Goal: Task Accomplishment & Management: Manage account settings

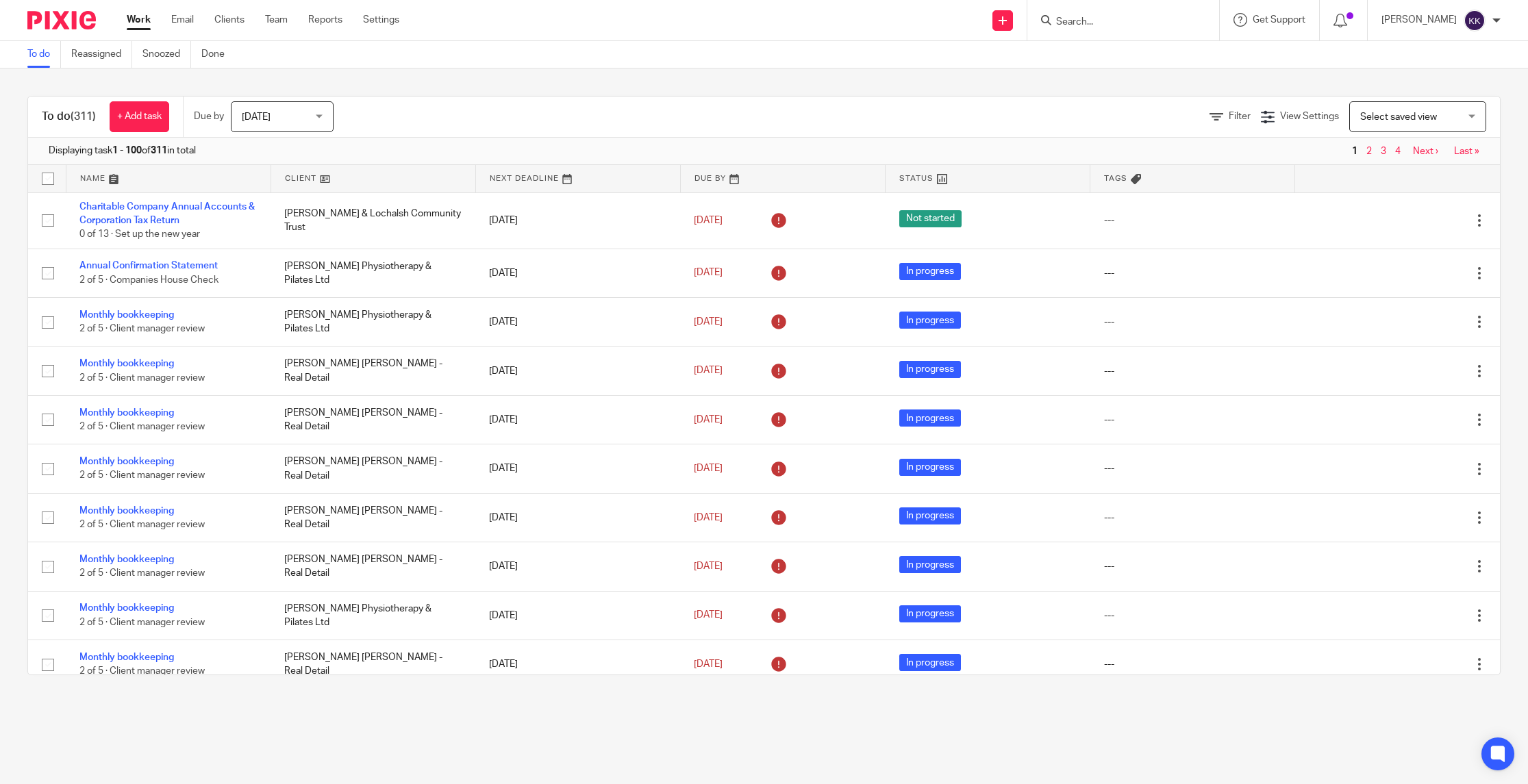
click at [1149, 18] on input "Search" at bounding box center [1116, 22] width 123 height 12
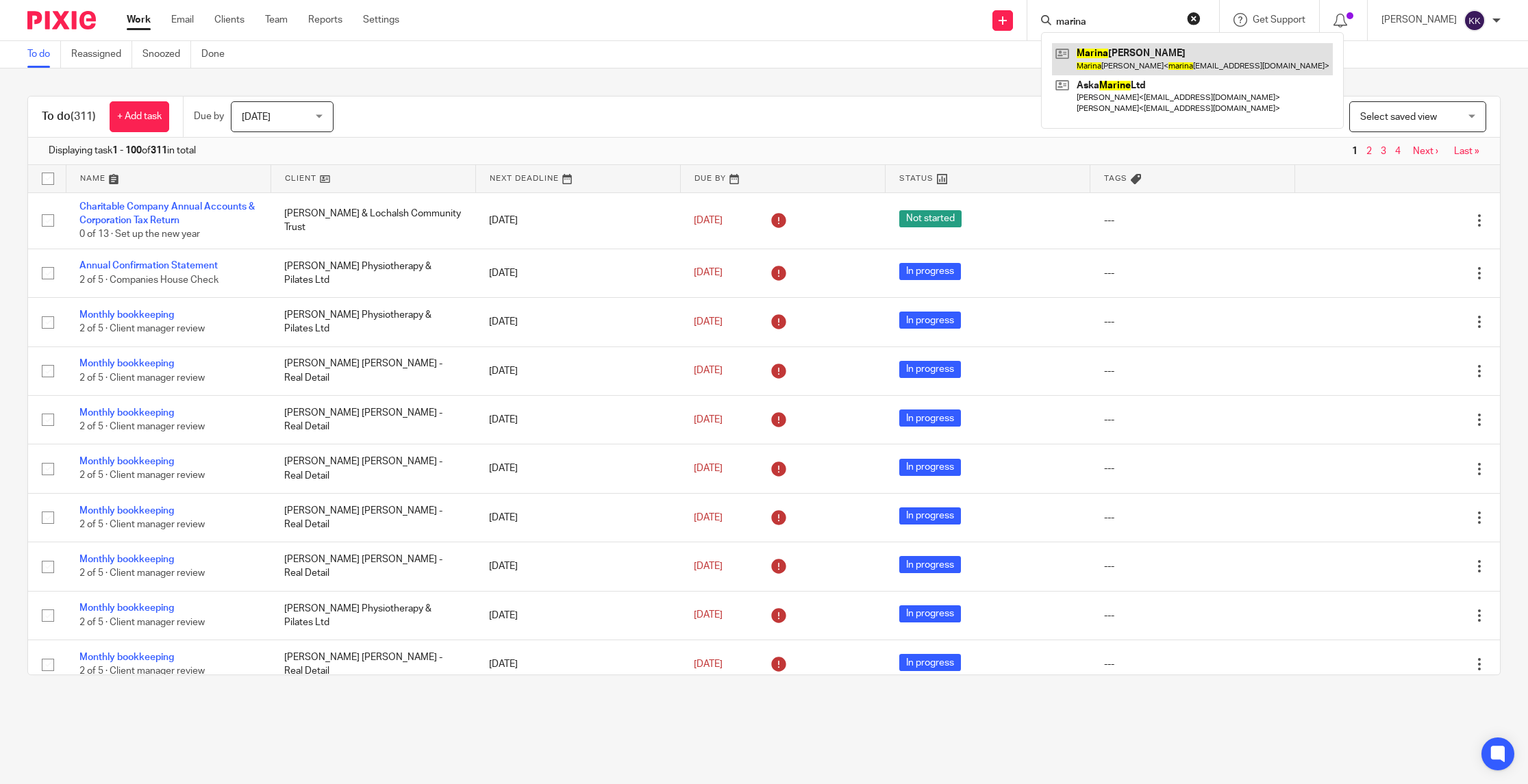
type input "marina"
click at [1171, 52] on link at bounding box center [1192, 59] width 281 height 32
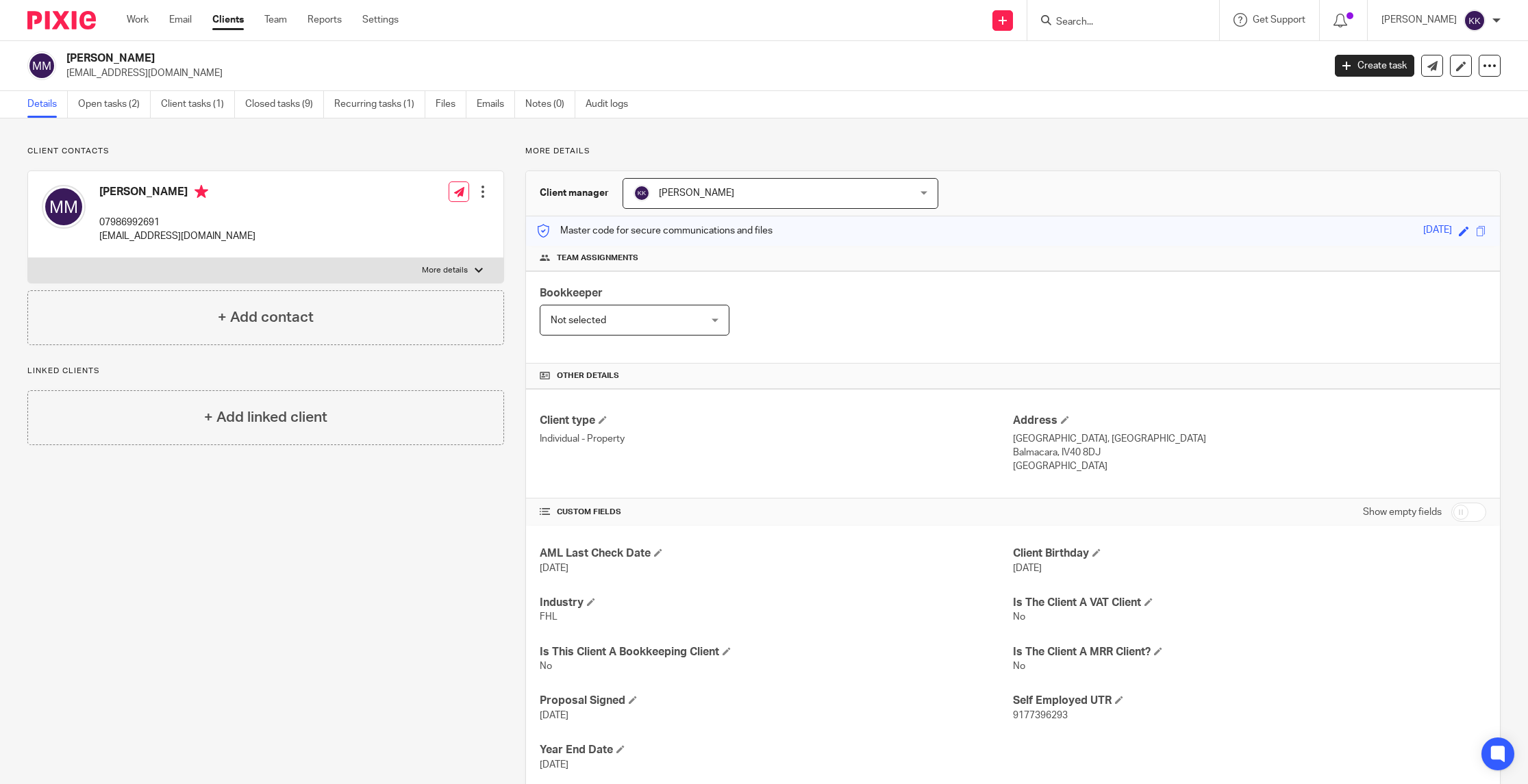
click at [1097, 16] on input "Search" at bounding box center [1116, 22] width 123 height 12
type input "empowered"
click at [1098, 73] on link at bounding box center [1168, 64] width 233 height 42
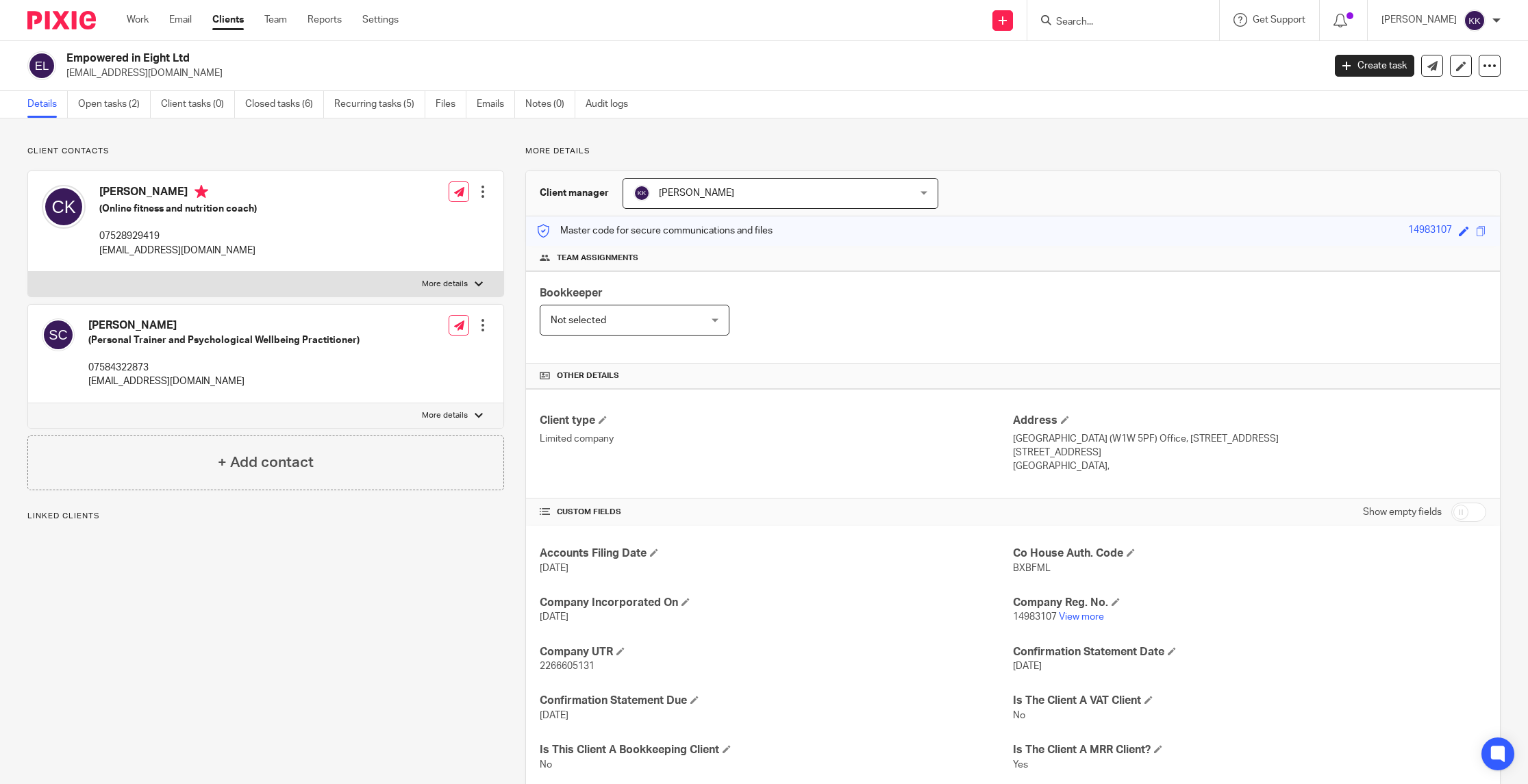
drag, startPoint x: 0, startPoint y: 0, endPoint x: 71, endPoint y: 116, distance: 136.0
click at [71, 116] on ul "Details Open tasks (2) Client tasks (0) Closed tasks (6) Recurring tasks (5) Fi…" at bounding box center [337, 104] width 621 height 27
click at [92, 111] on link "Open tasks (2)" at bounding box center [114, 104] width 72 height 27
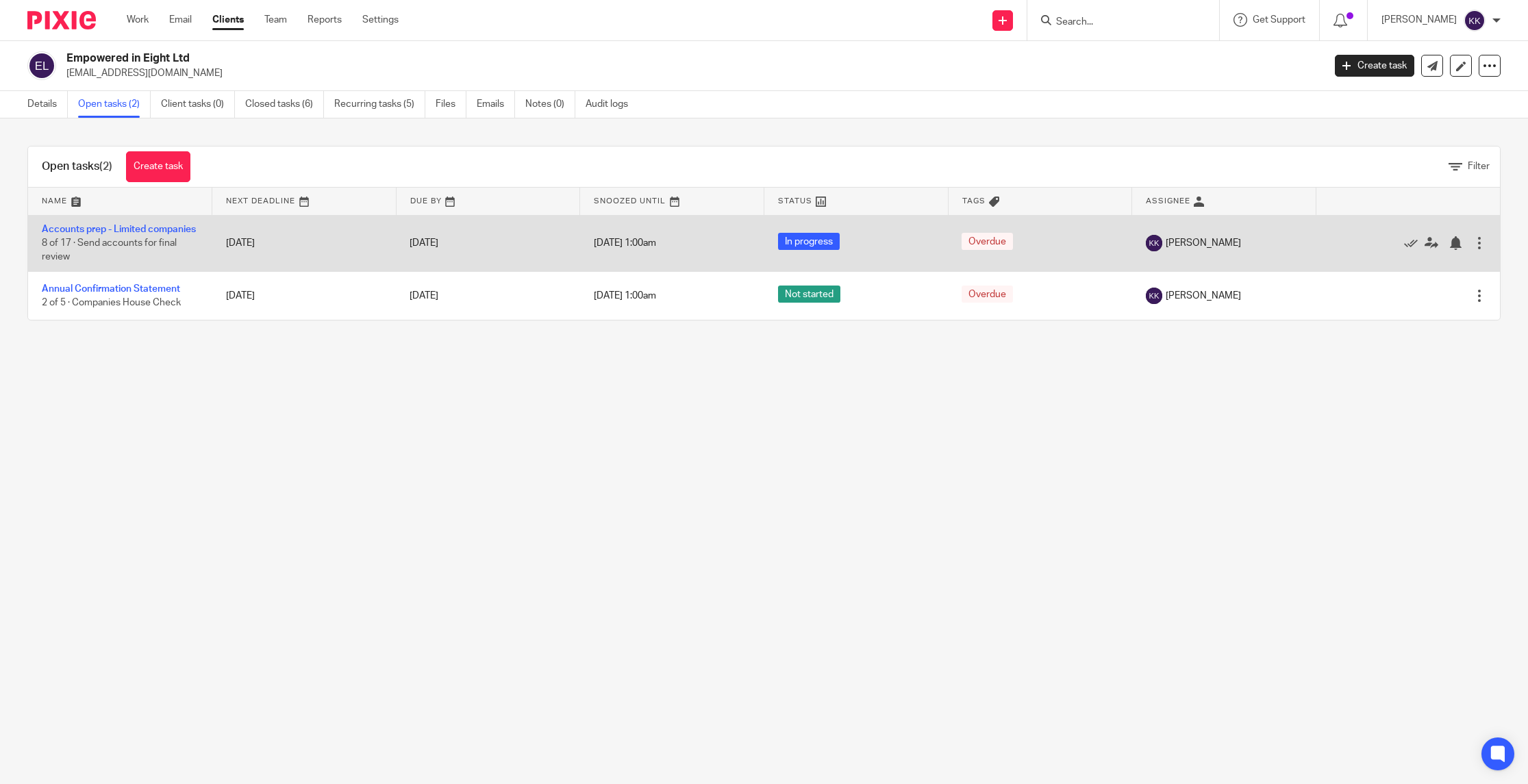
drag, startPoint x: 1482, startPoint y: 240, endPoint x: 1474, endPoint y: 234, distance: 10.0
click at [1482, 240] on div at bounding box center [1478, 242] width 14 height 14
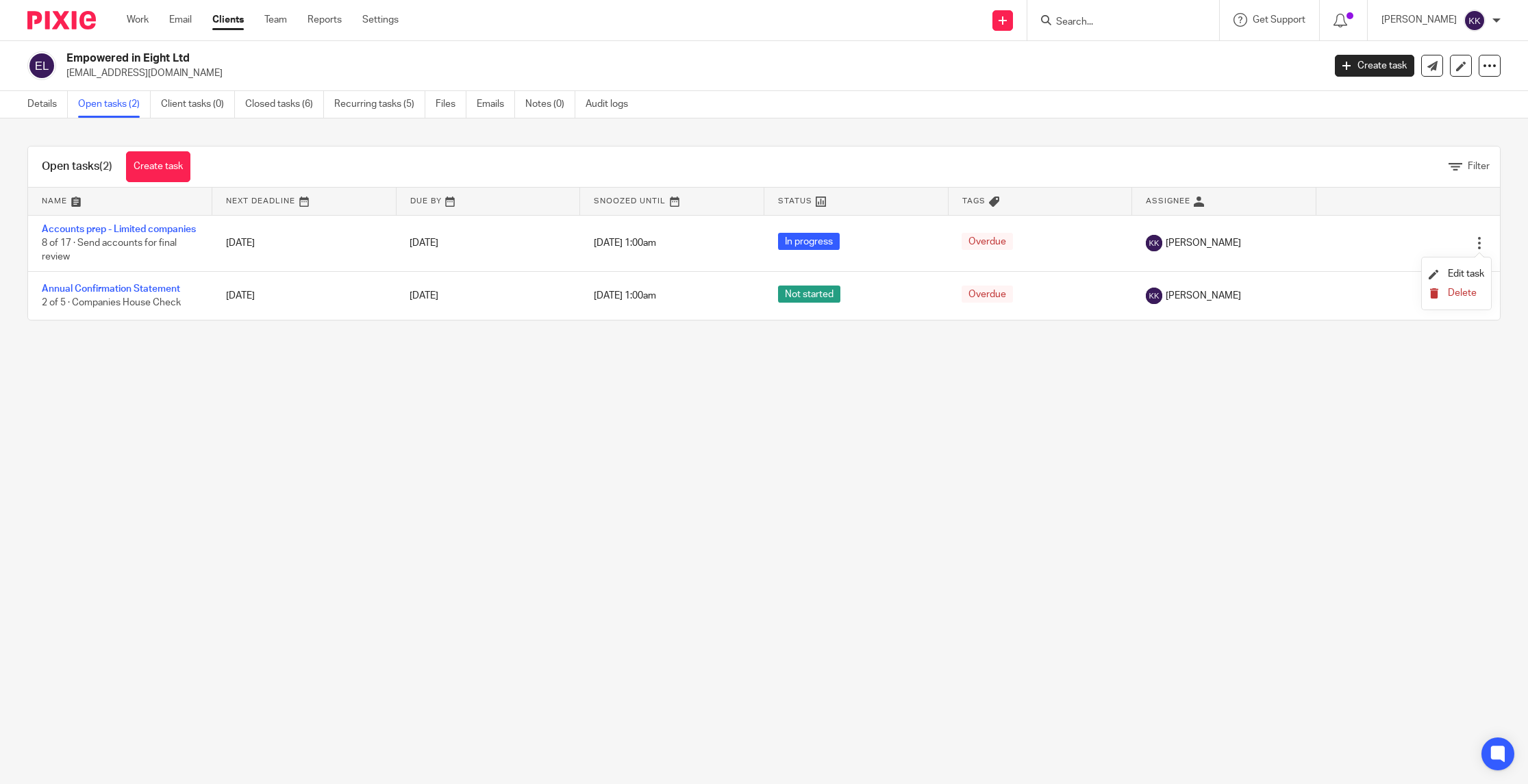
click at [1462, 290] on span "Delete" at bounding box center [1462, 293] width 29 height 9
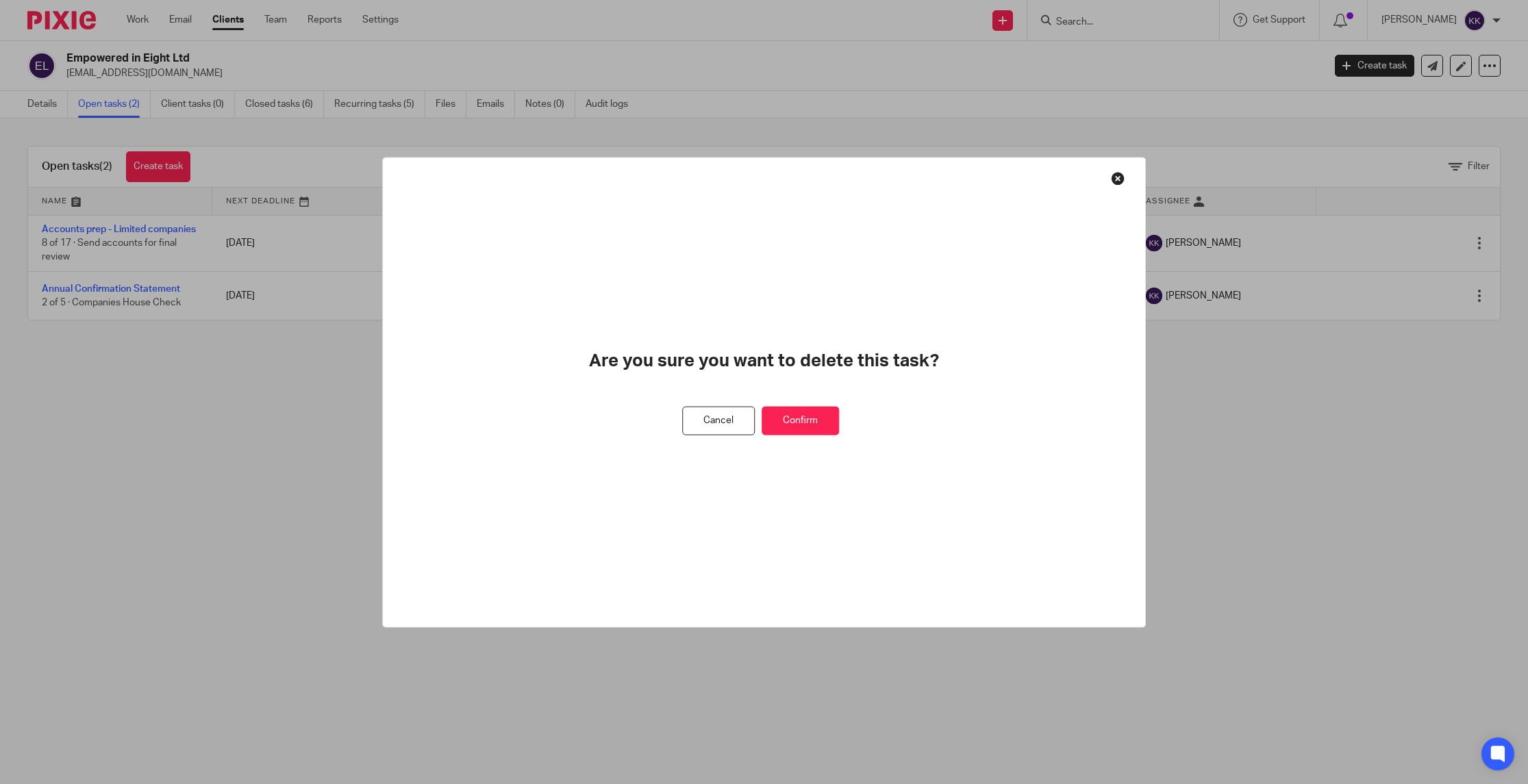
click at [825, 414] on button "Confirm" at bounding box center [800, 420] width 78 height 29
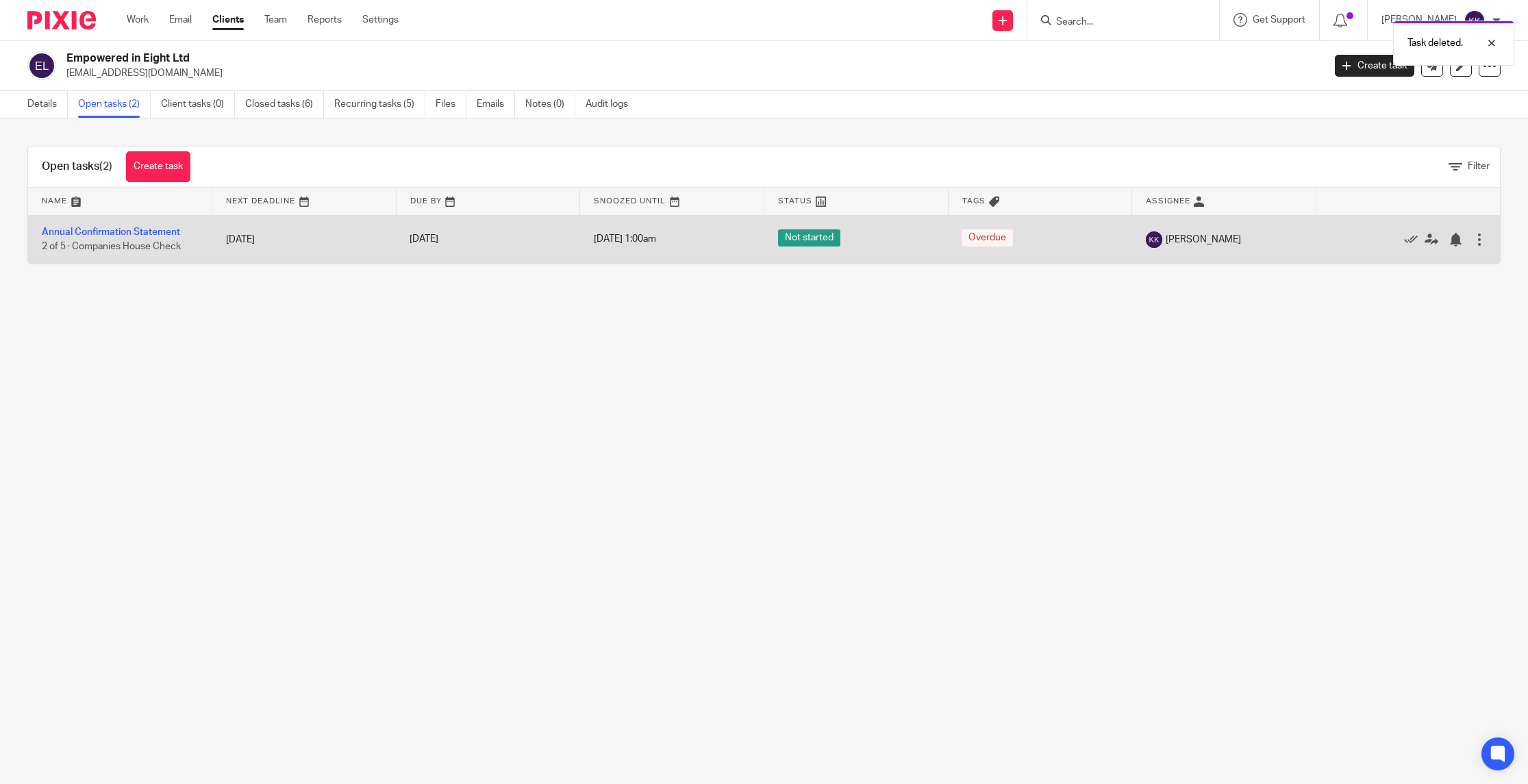
click at [1481, 240] on div at bounding box center [1478, 239] width 14 height 14
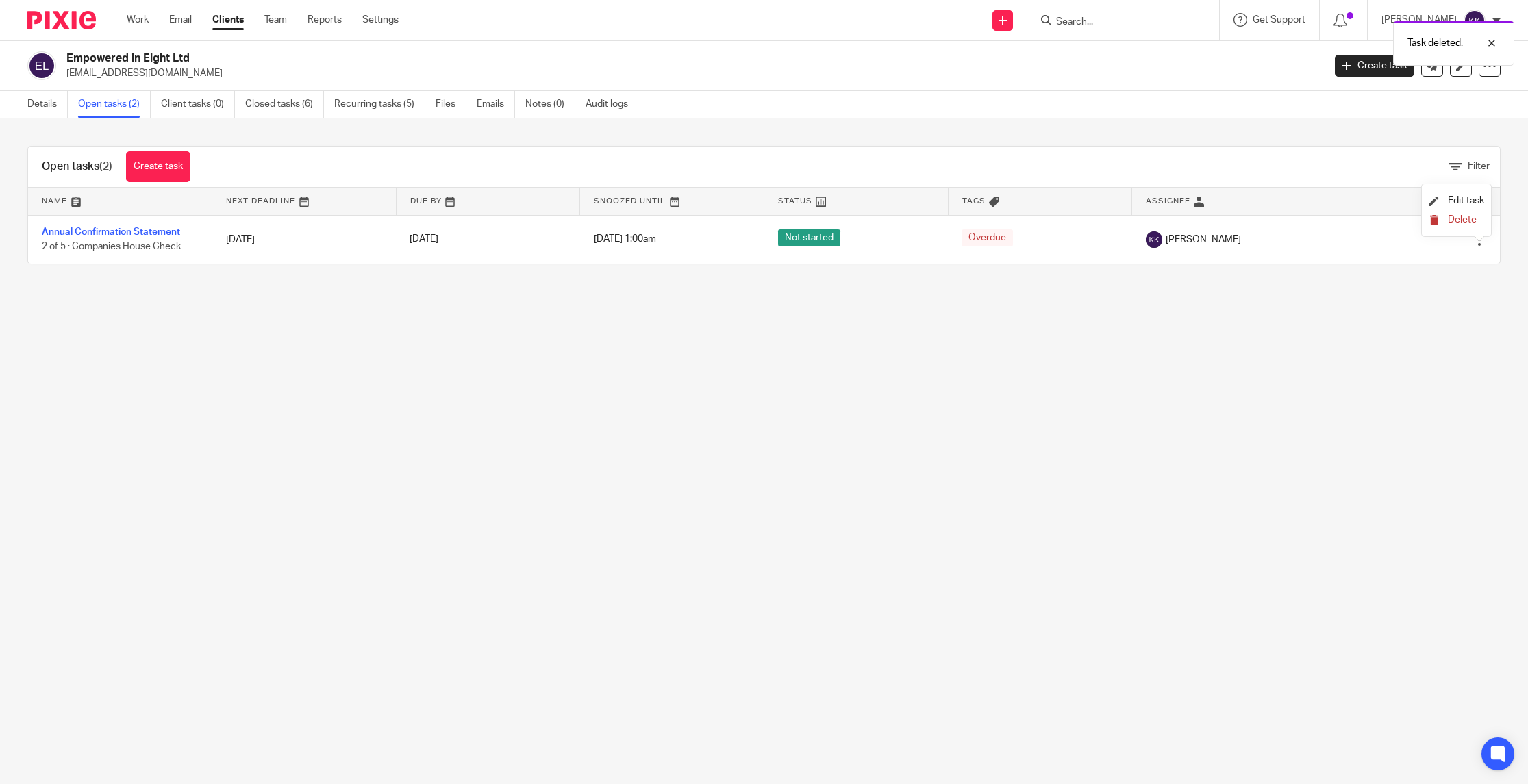
click at [1456, 220] on span "Delete" at bounding box center [1462, 219] width 29 height 9
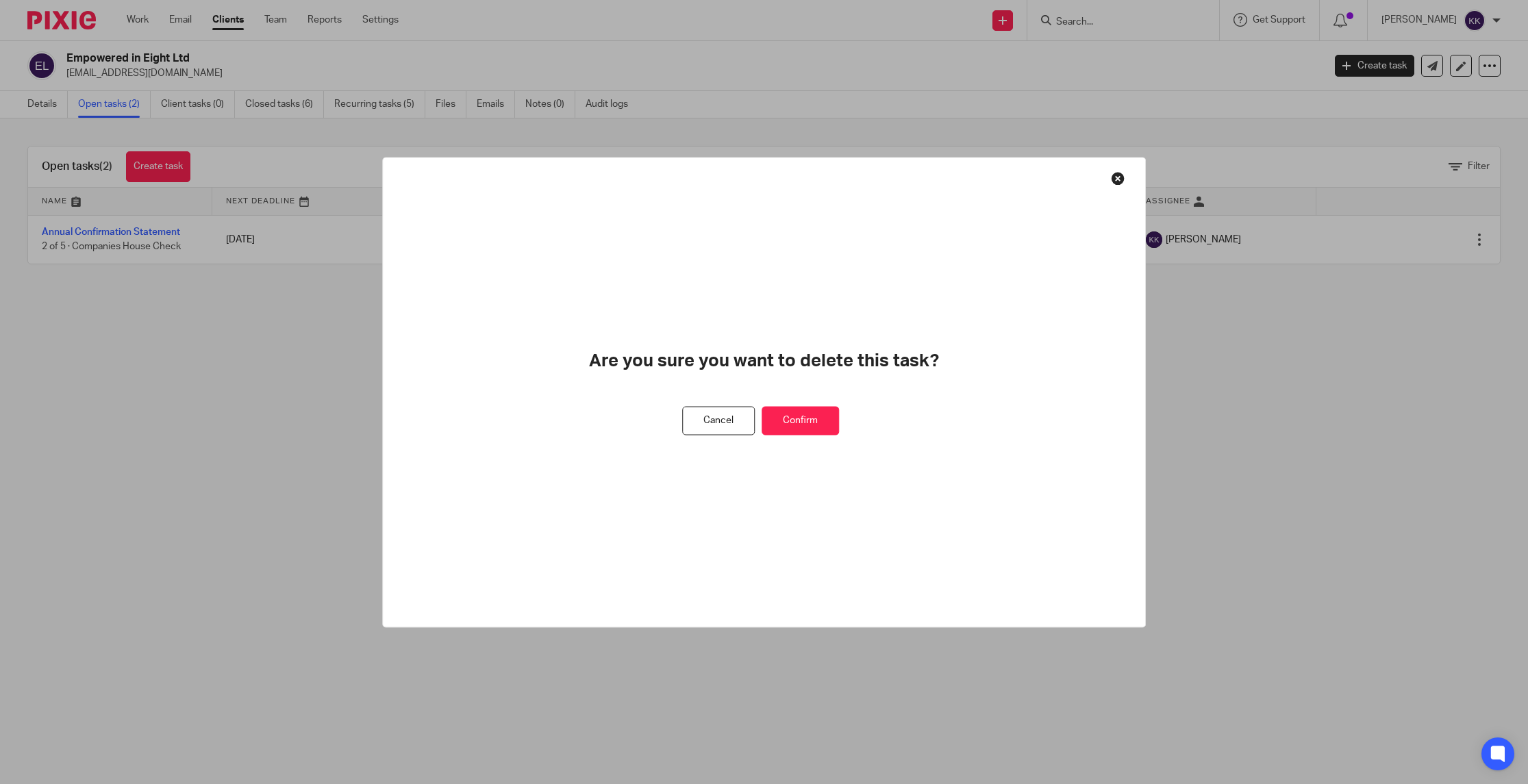
click at [814, 420] on button "Confirm" at bounding box center [800, 420] width 78 height 29
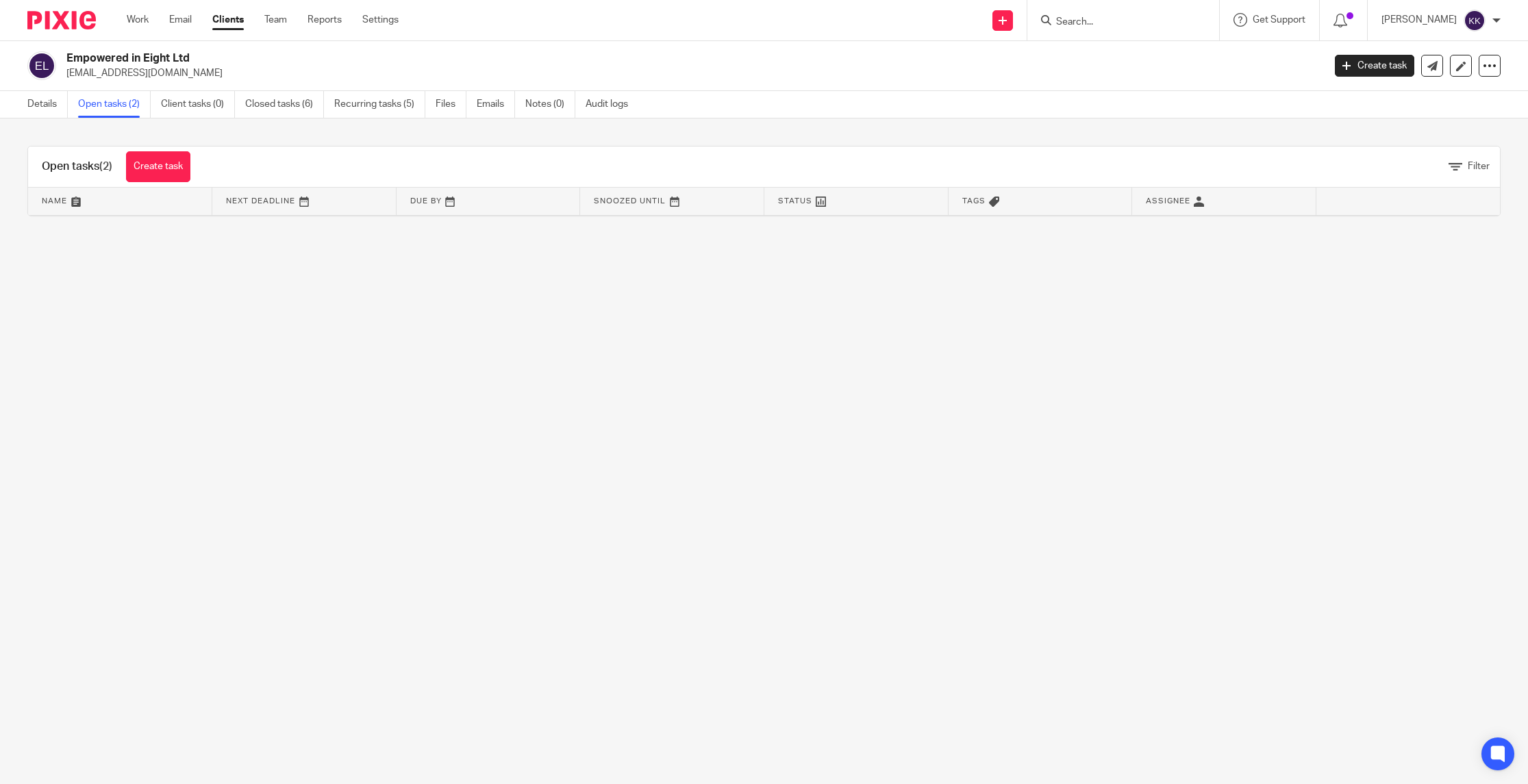
drag, startPoint x: 581, startPoint y: 302, endPoint x: 413, endPoint y: 308, distance: 168.1
click at [413, 308] on main "Empowered in Eight Ltd hello@empoweredin8.com Create task Update from Companies…" at bounding box center [764, 392] width 1528 height 784
click at [375, 109] on link "Recurring tasks (5)" at bounding box center [380, 104] width 91 height 27
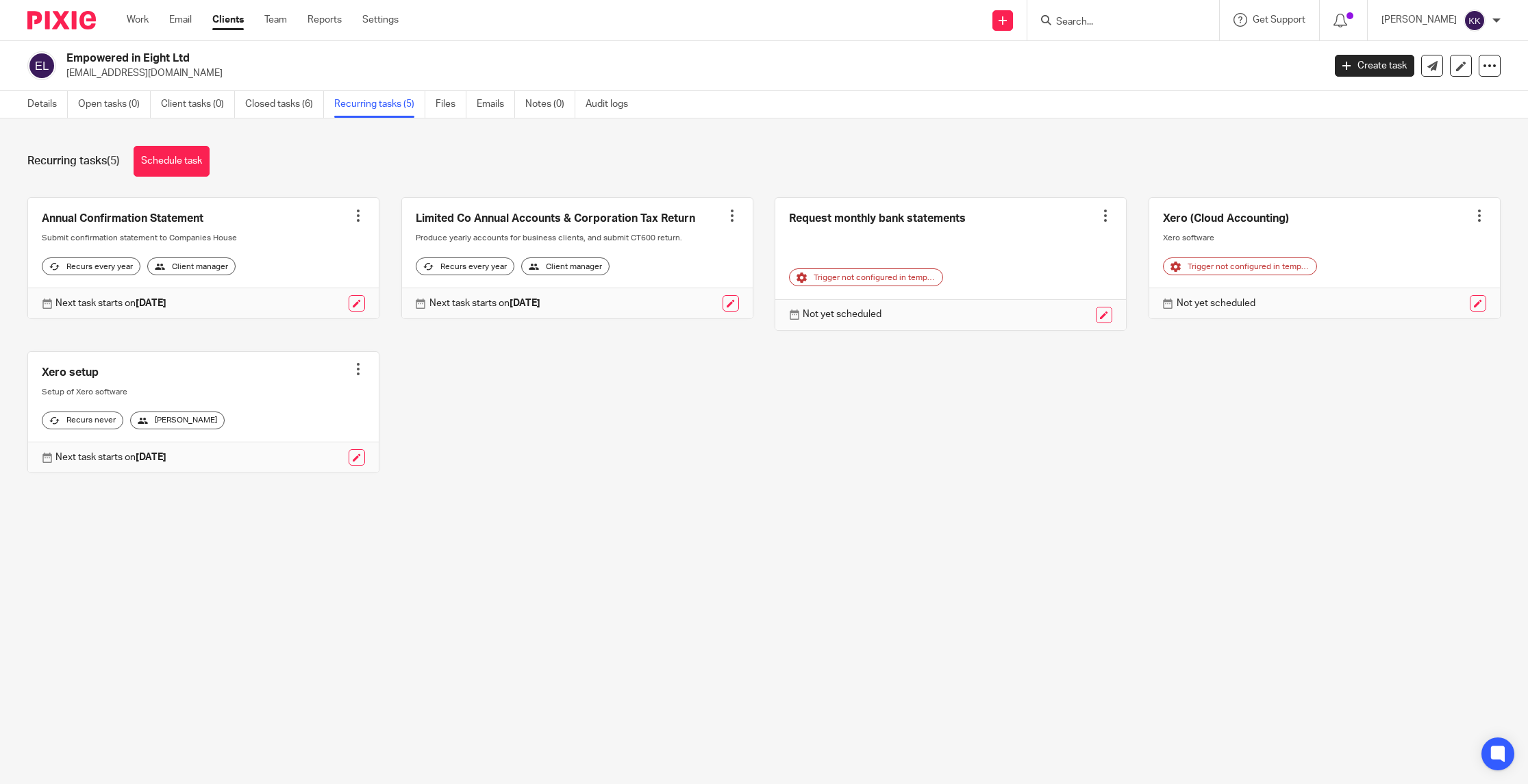
click at [362, 209] on div at bounding box center [357, 215] width 14 height 14
click at [308, 309] on button "Cancel schedule" at bounding box center [307, 303] width 110 height 18
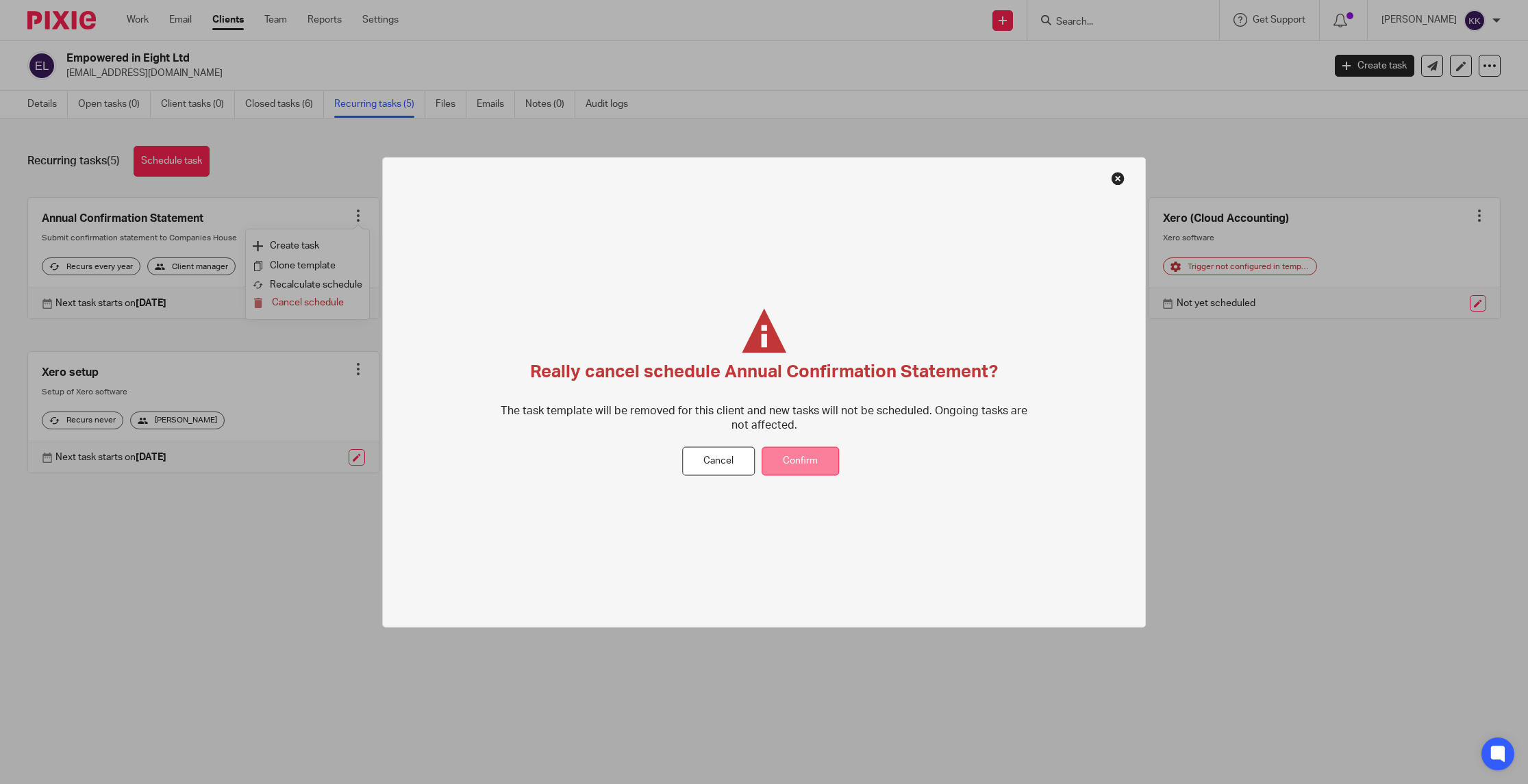
click at [787, 449] on button "Confirm" at bounding box center [800, 461] width 78 height 29
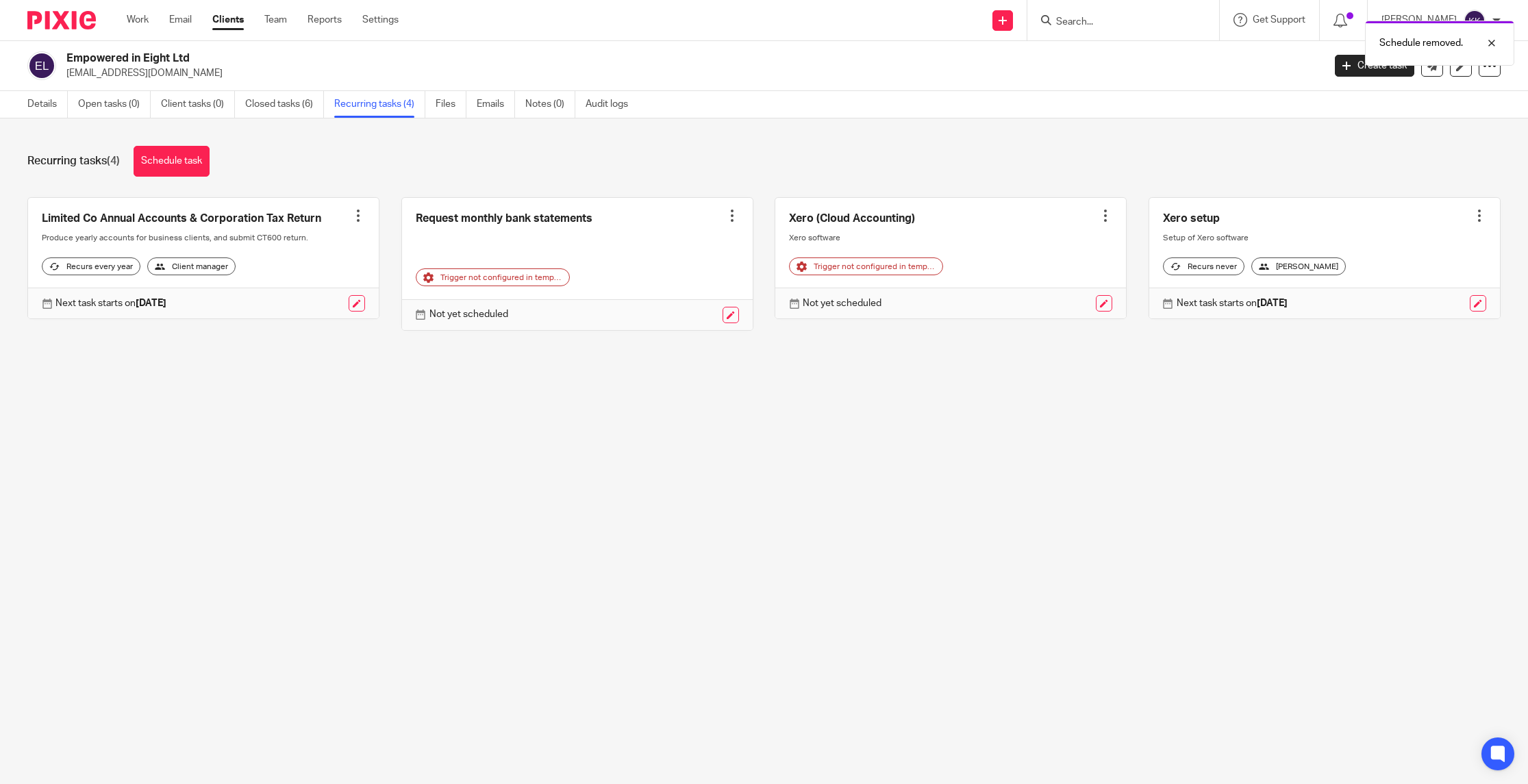
click at [357, 212] on div at bounding box center [357, 215] width 14 height 14
click at [312, 304] on span "Cancel schedule" at bounding box center [308, 302] width 72 height 9
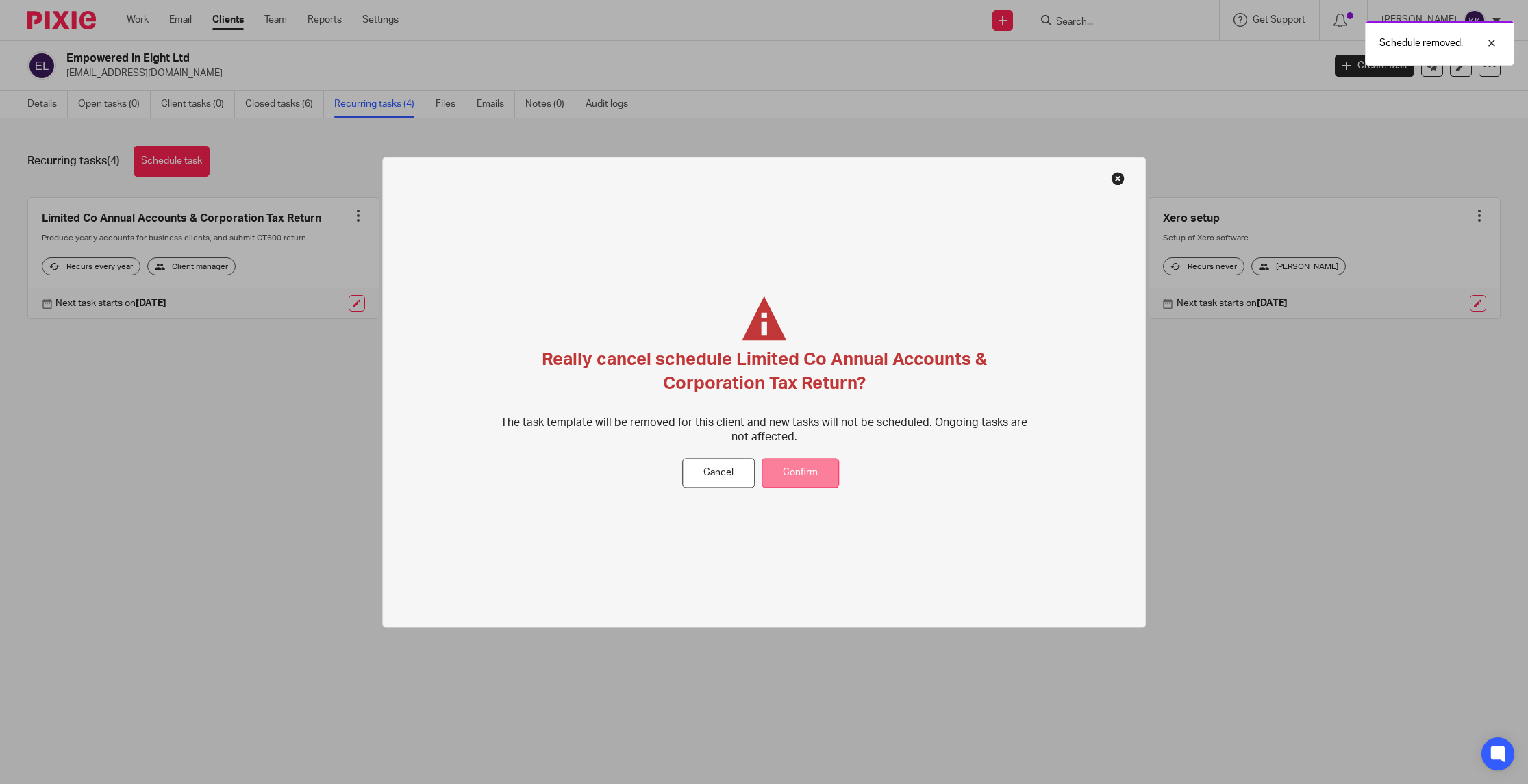
click at [805, 483] on button "Confirm" at bounding box center [800, 472] width 78 height 29
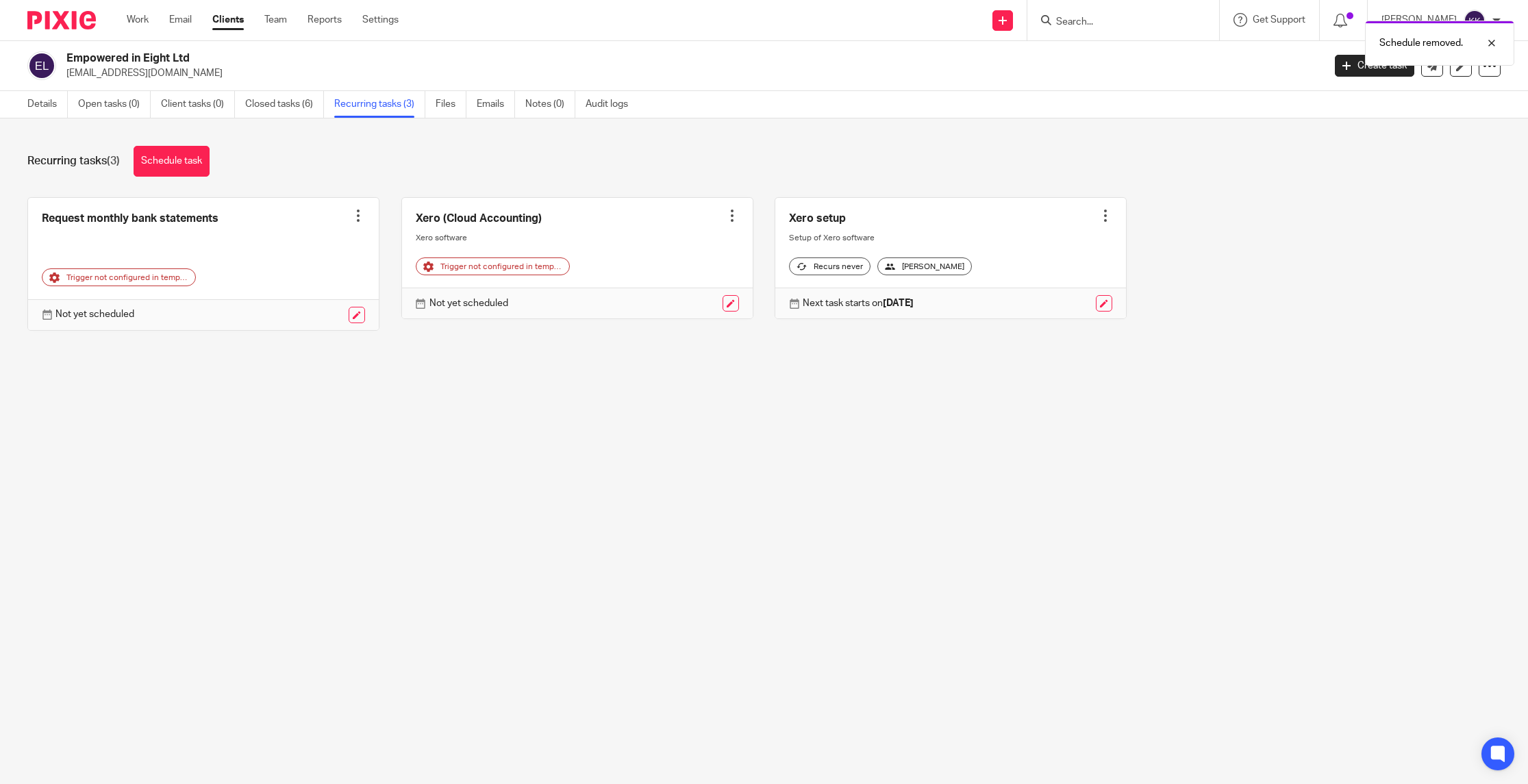
click at [1335, 80] on div "Empowered in Eight Ltd hello@empoweredin8.com Create task Update from Companies…" at bounding box center [764, 66] width 1528 height 50
click at [1336, 80] on div "Empowered in Eight Ltd hello@empoweredin8.com Create task Update from Companies…" at bounding box center [764, 66] width 1473 height 29
click at [1352, 66] on link "Create task" at bounding box center [1374, 65] width 80 height 22
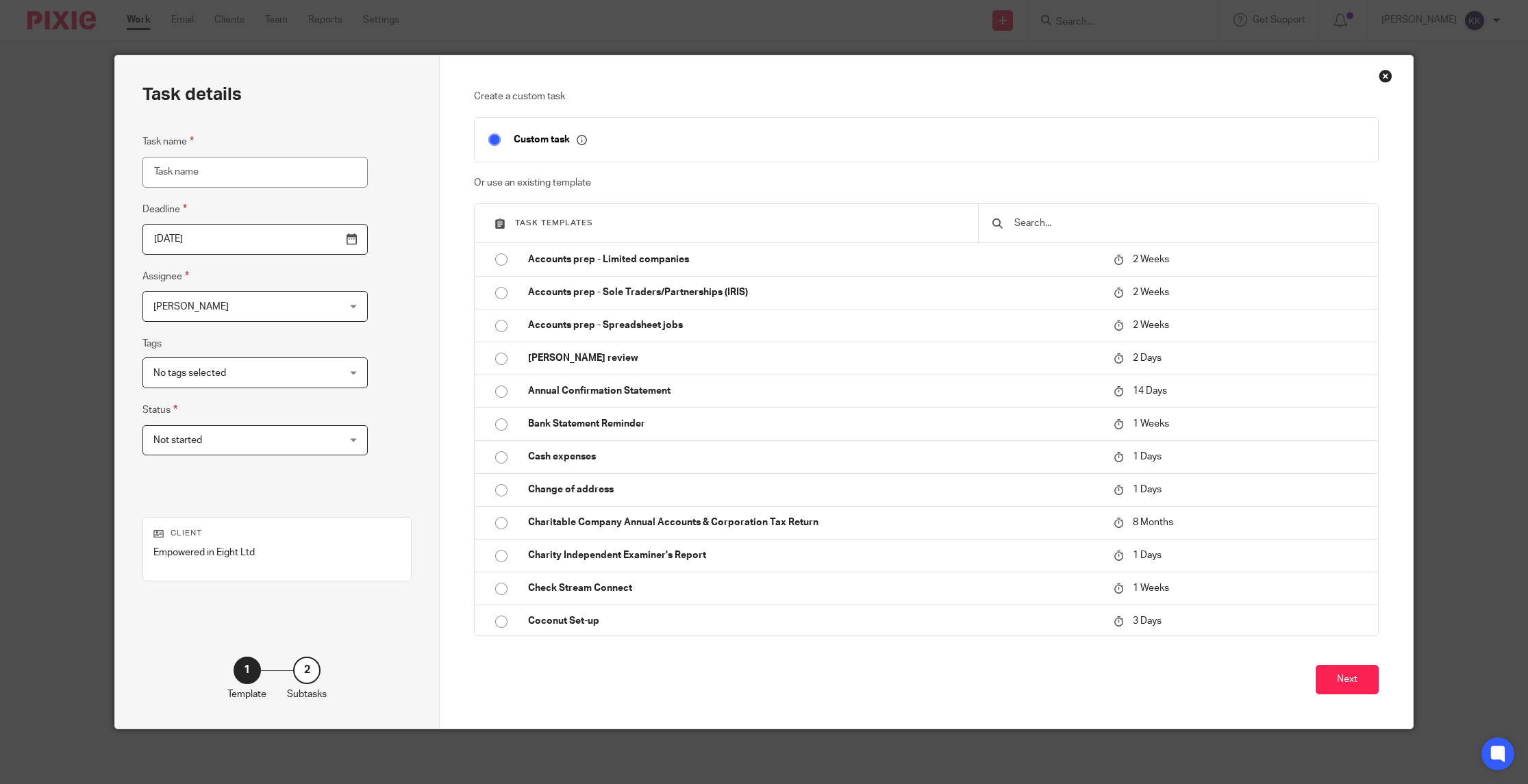
click at [1038, 232] on div at bounding box center [1178, 222] width 399 height 38
click at [1049, 229] on input "text" at bounding box center [1188, 223] width 351 height 15
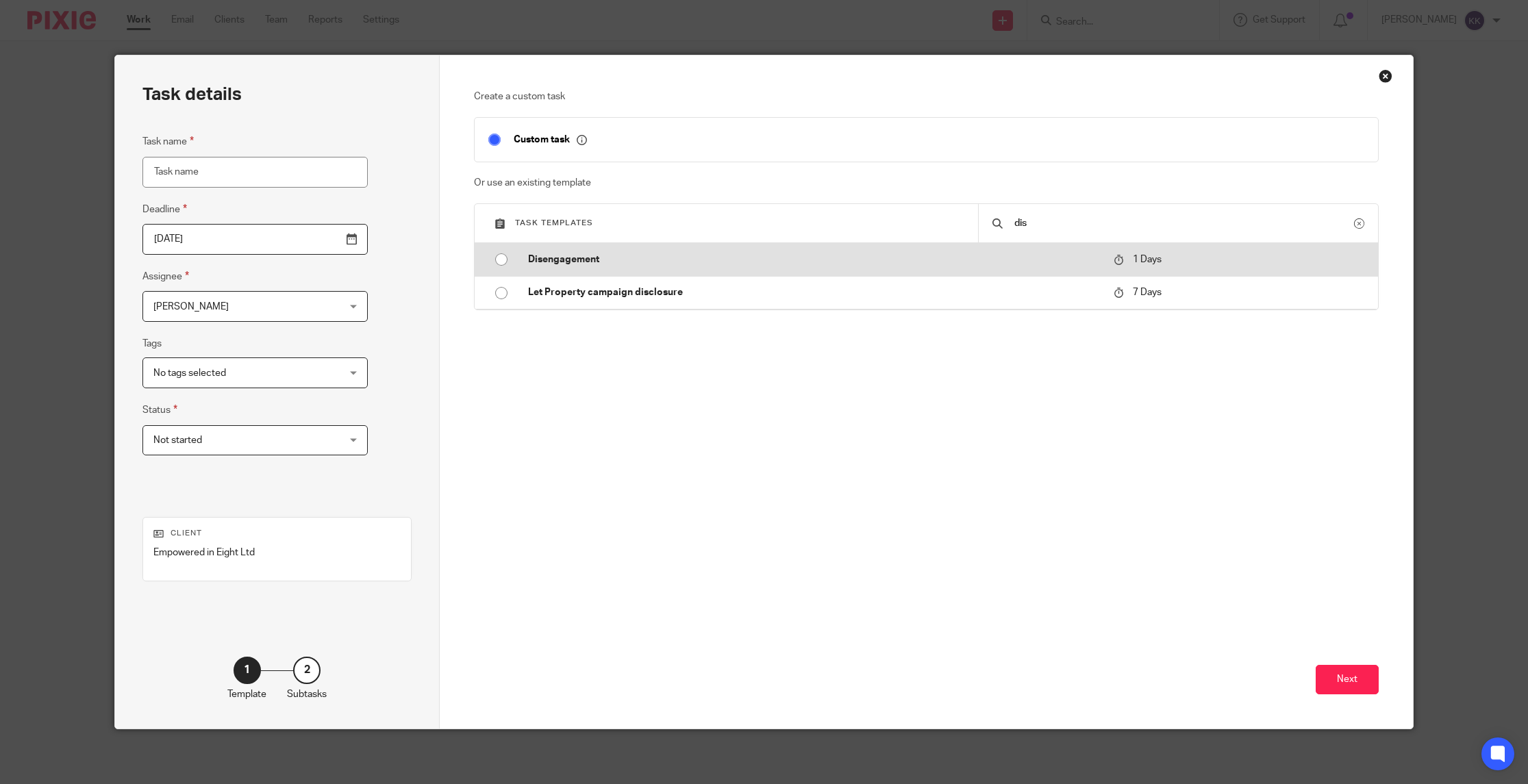
type input "dis"
click at [605, 255] on p "Disengagement" at bounding box center [814, 259] width 572 height 14
type input "2025-08-16"
type input "Disengagement"
checkbox input "false"
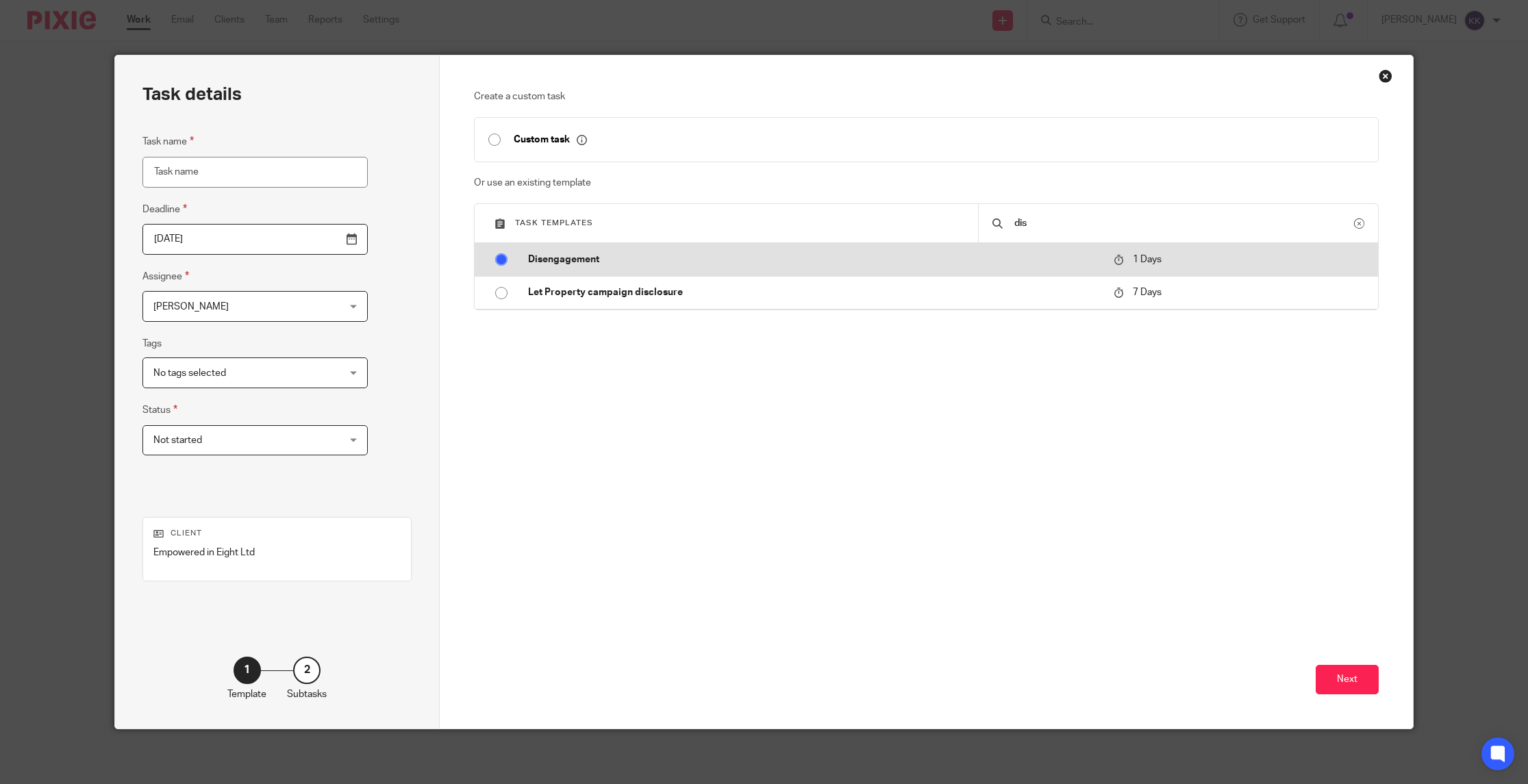
radio input "true"
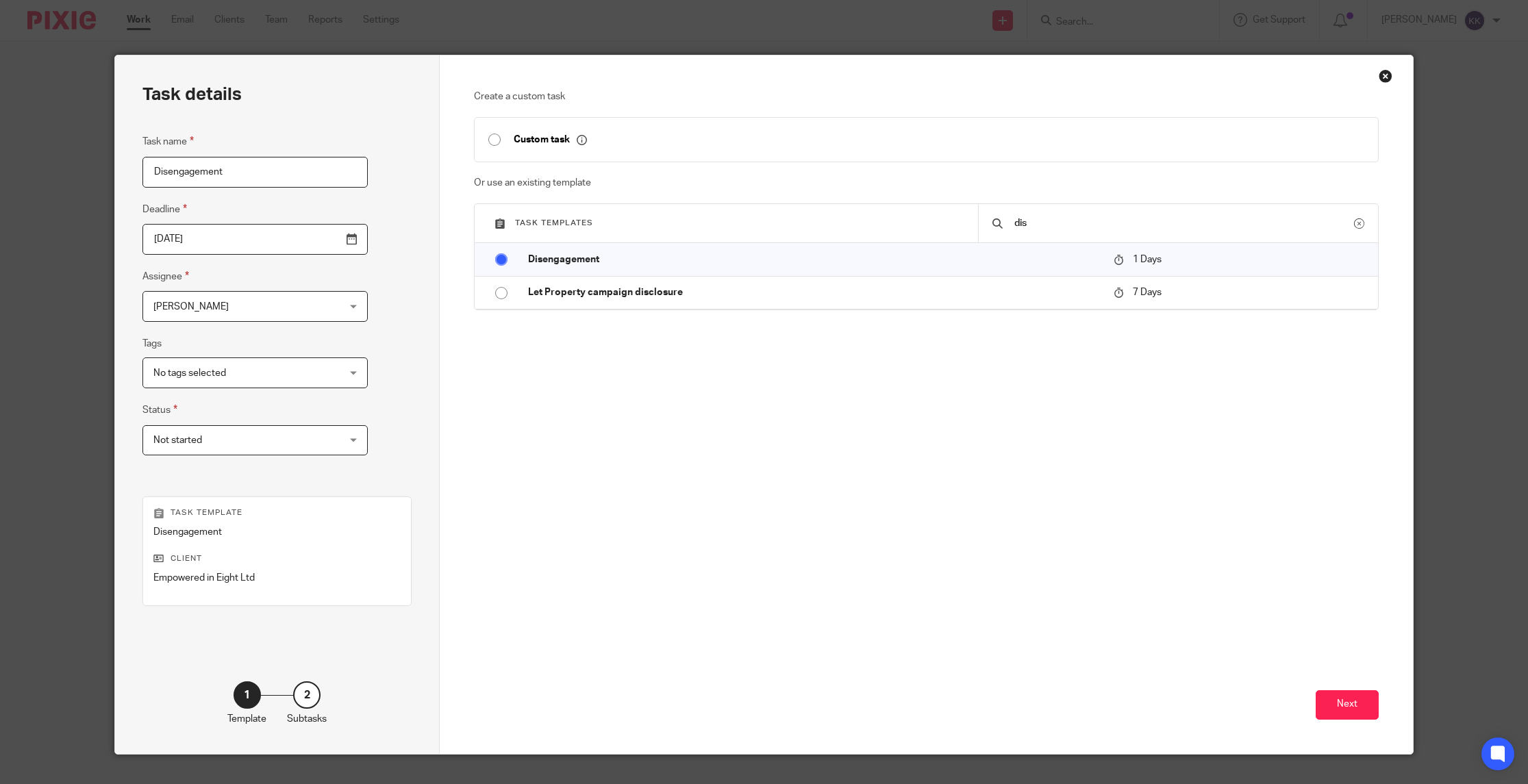
click at [195, 316] on span "[PERSON_NAME]" at bounding box center [239, 306] width 172 height 29
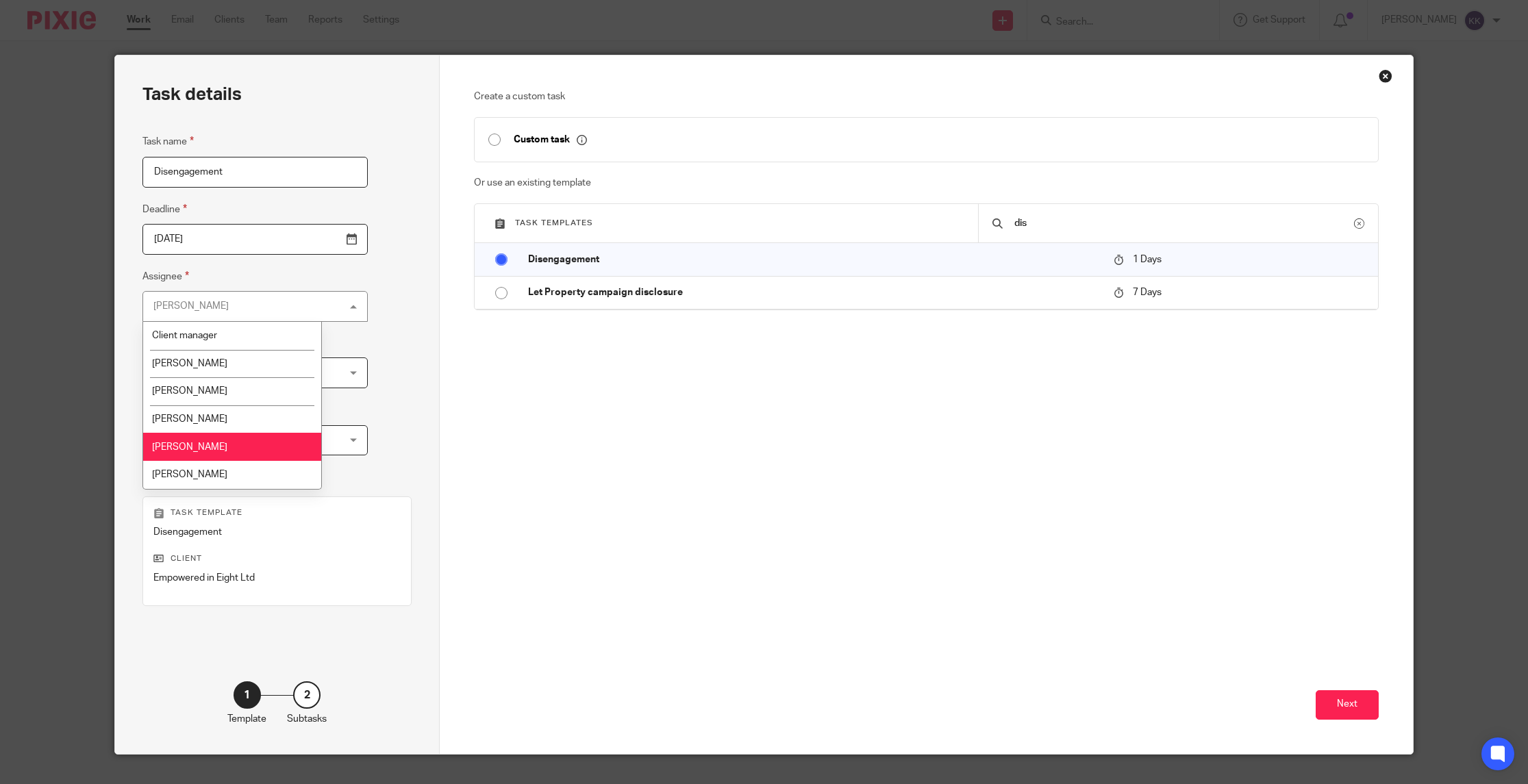
click at [226, 395] on li "[PERSON_NAME]" at bounding box center [231, 391] width 177 height 28
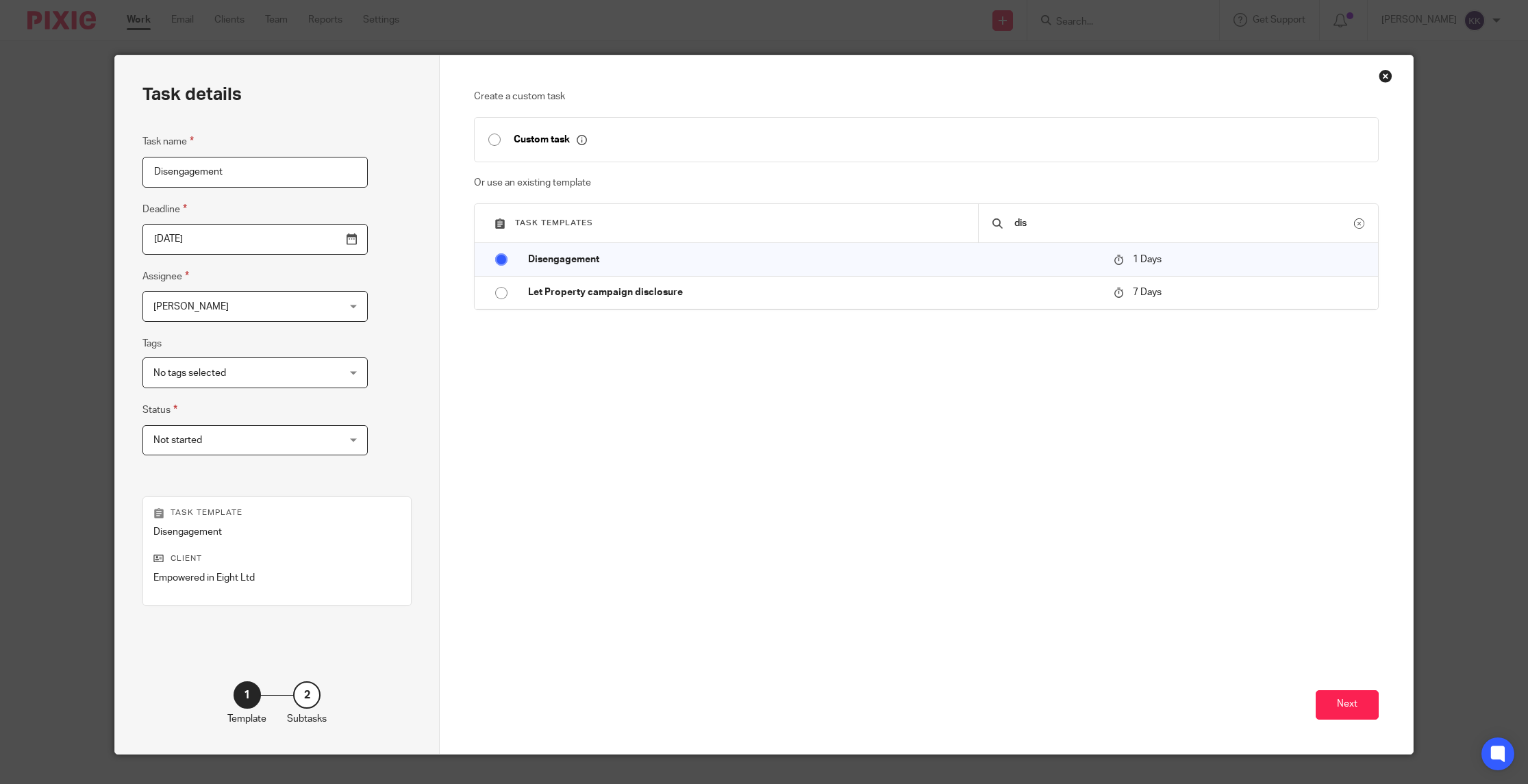
click at [308, 240] on input "2025-08-16" at bounding box center [255, 239] width 225 height 31
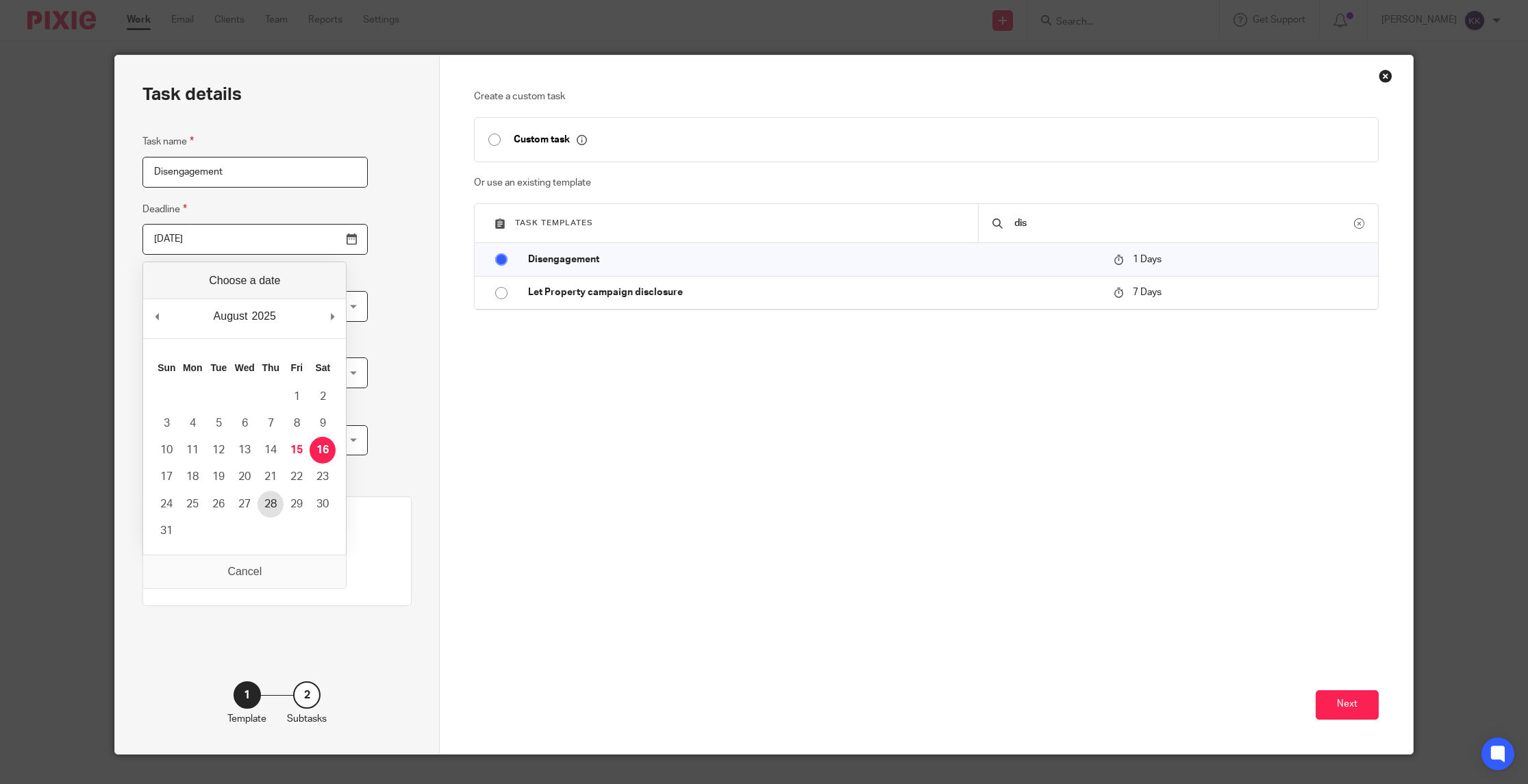
type input "2025-08-28"
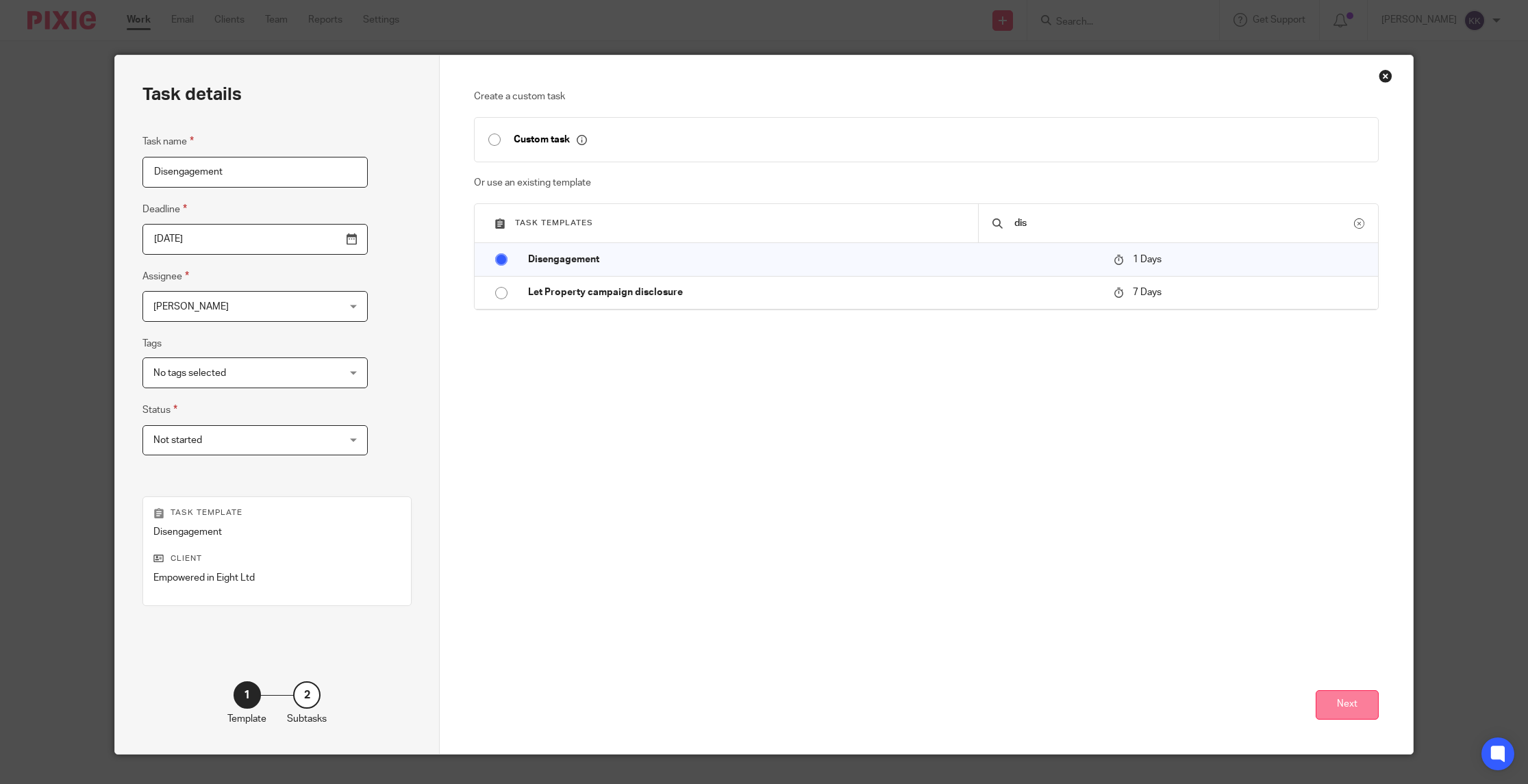
click at [1333, 703] on button "Next" at bounding box center [1347, 704] width 63 height 29
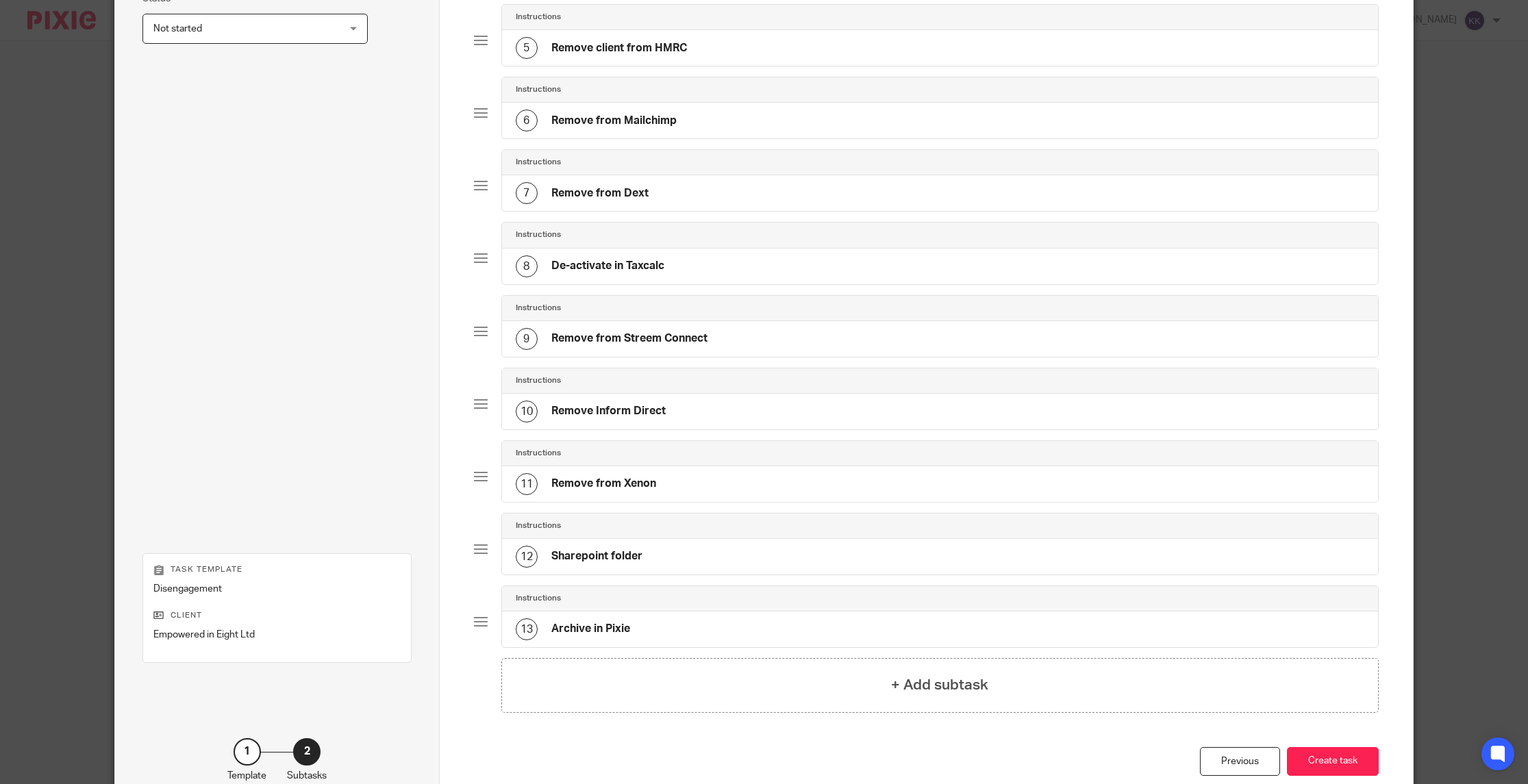
scroll to position [493, 0]
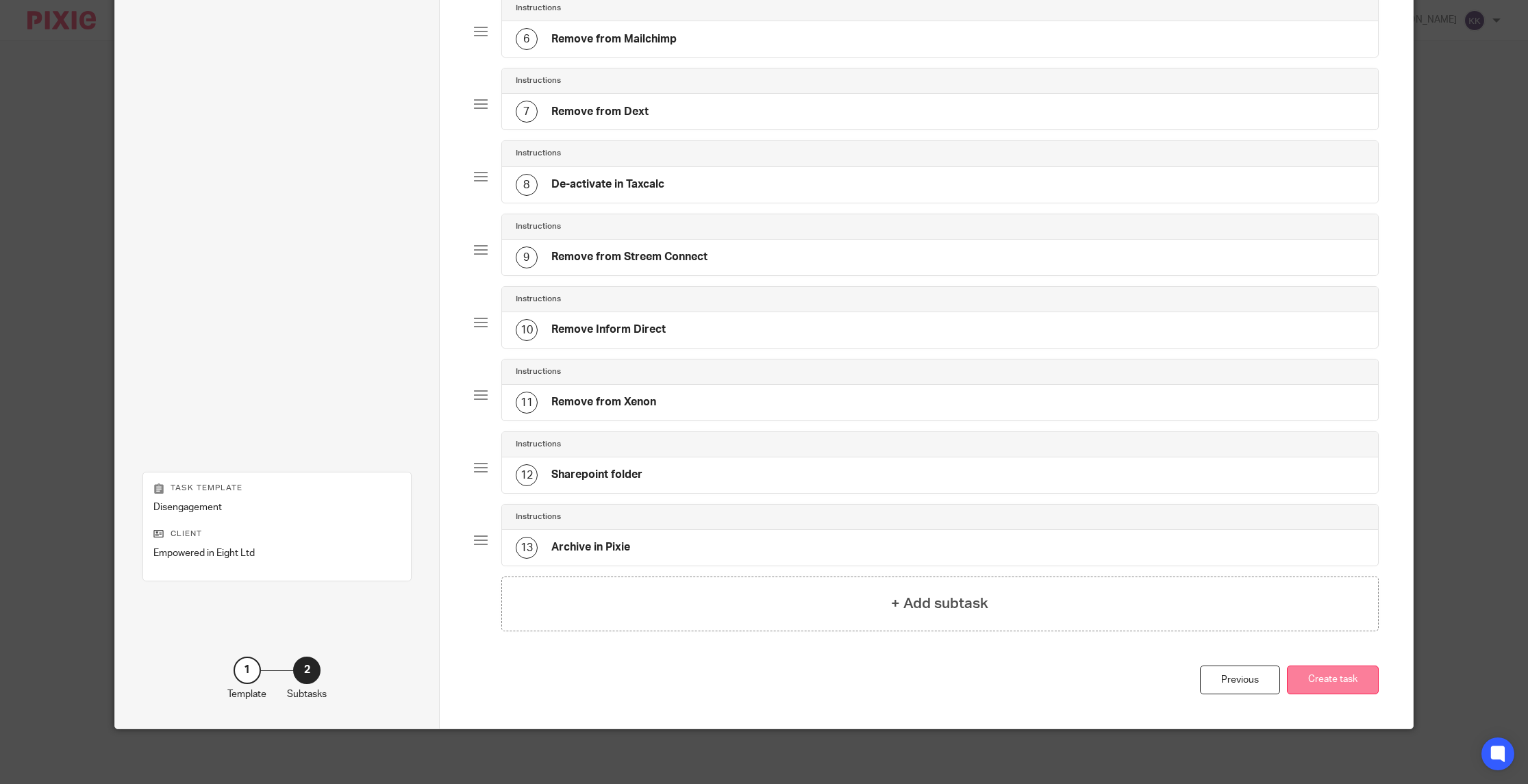
click at [1350, 682] on button "Create task" at bounding box center [1333, 679] width 92 height 29
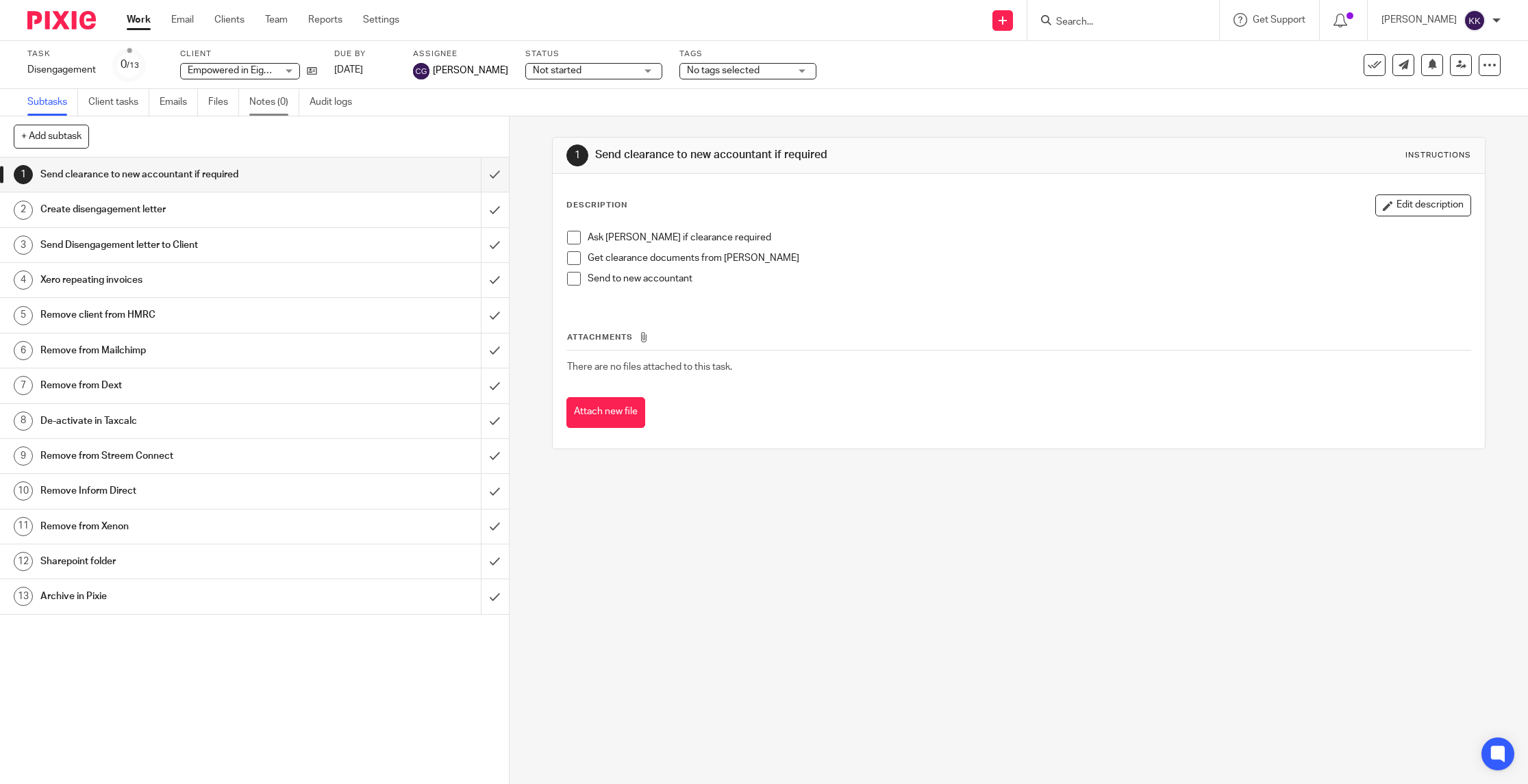
click at [277, 103] on link "Notes (0)" at bounding box center [274, 102] width 50 height 27
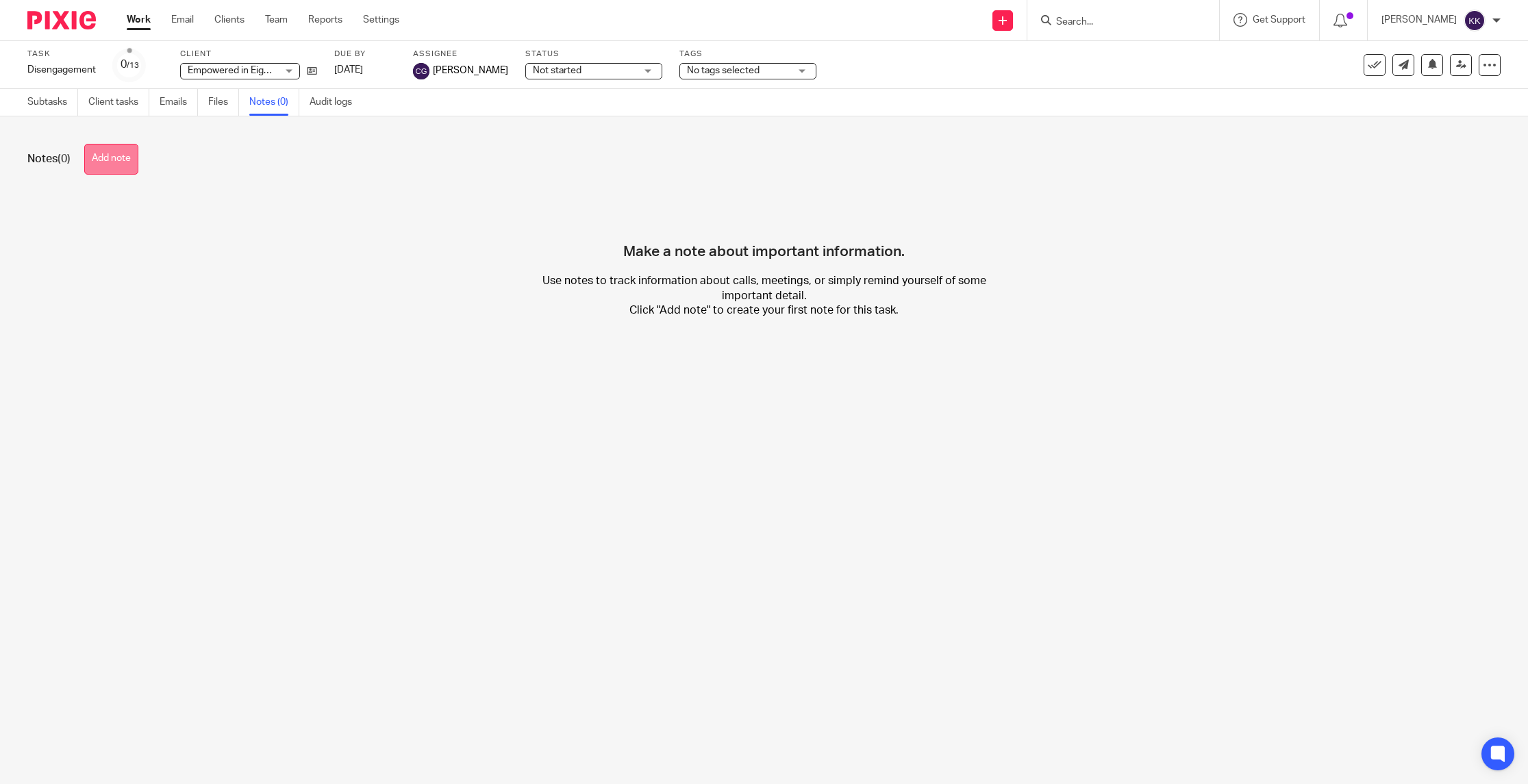
click at [110, 163] on button "Add note" at bounding box center [111, 159] width 54 height 31
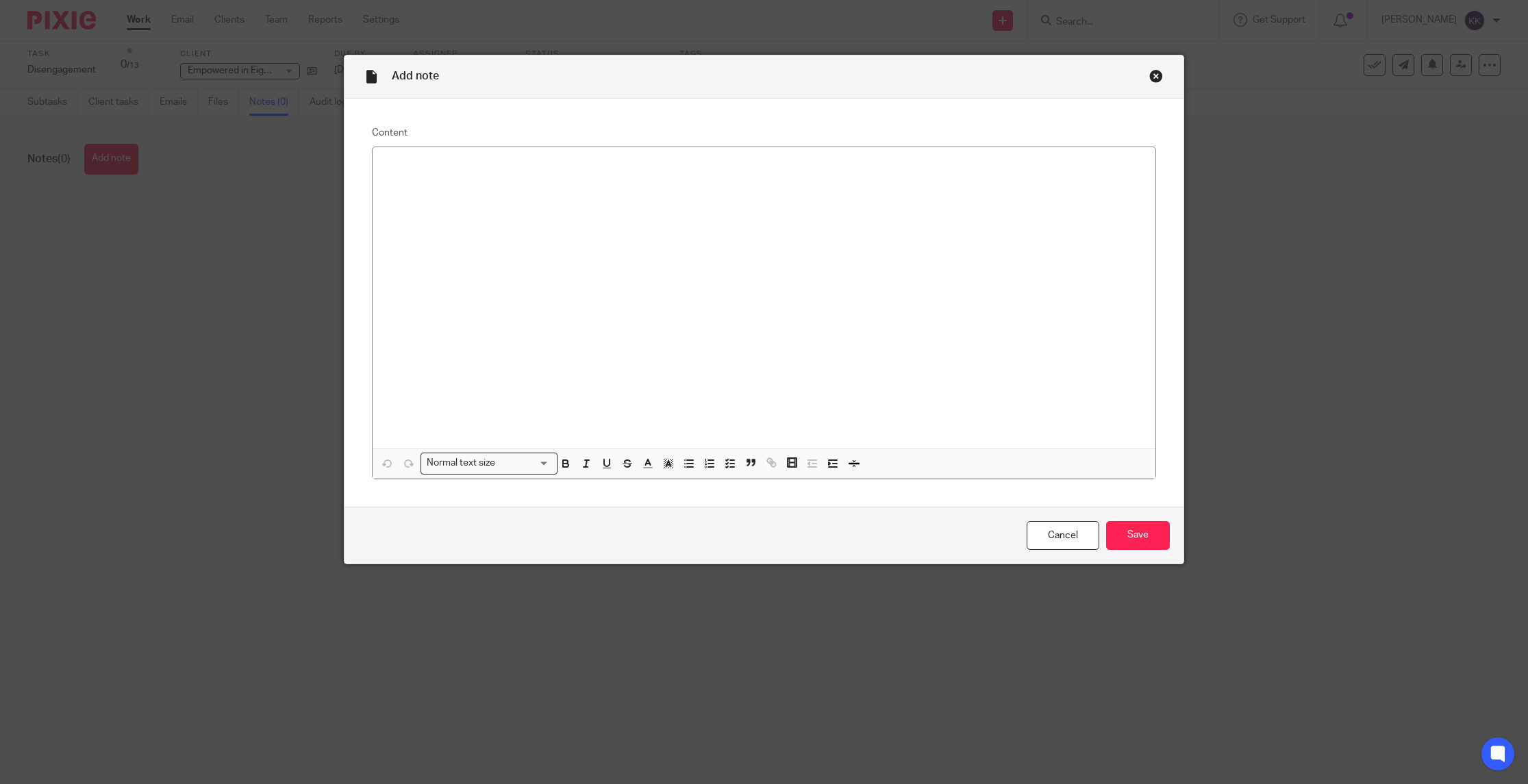
click at [439, 230] on div at bounding box center [764, 298] width 783 height 301
click at [1128, 532] on input "Save" at bounding box center [1138, 535] width 64 height 29
